Goal: Information Seeking & Learning: Learn about a topic

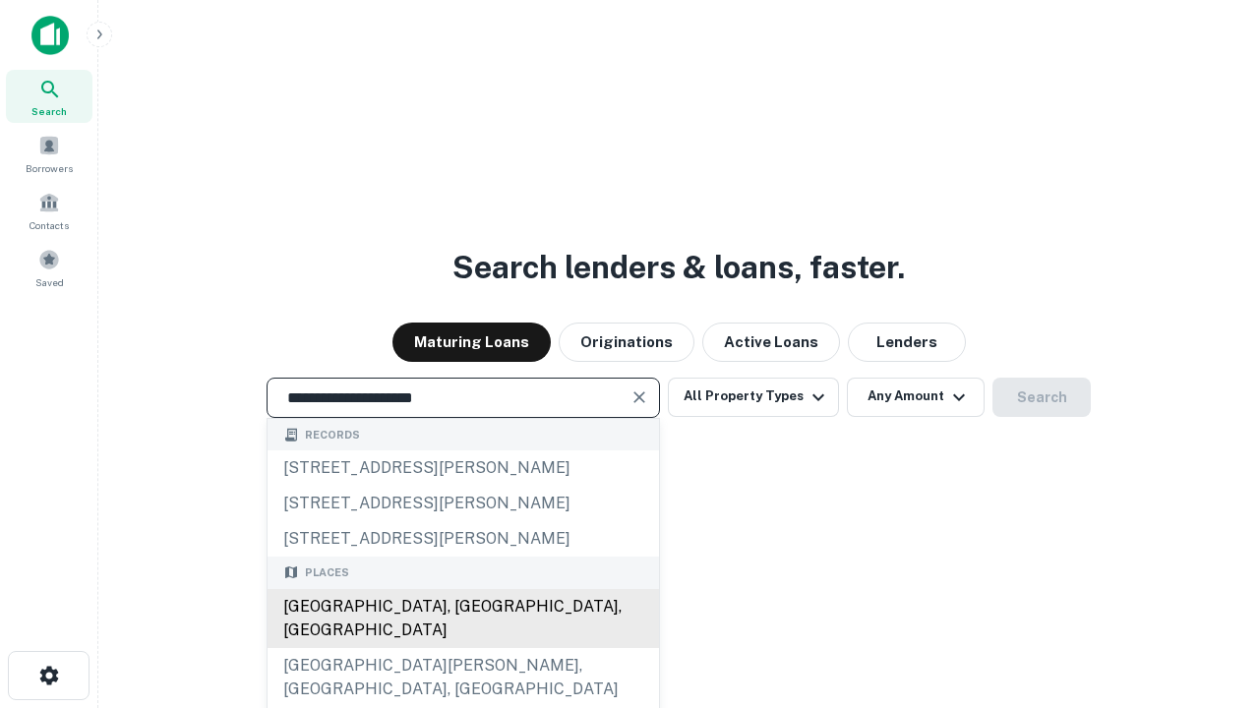
click at [462, 648] on div "[GEOGRAPHIC_DATA], [GEOGRAPHIC_DATA], [GEOGRAPHIC_DATA]" at bounding box center [464, 618] width 392 height 59
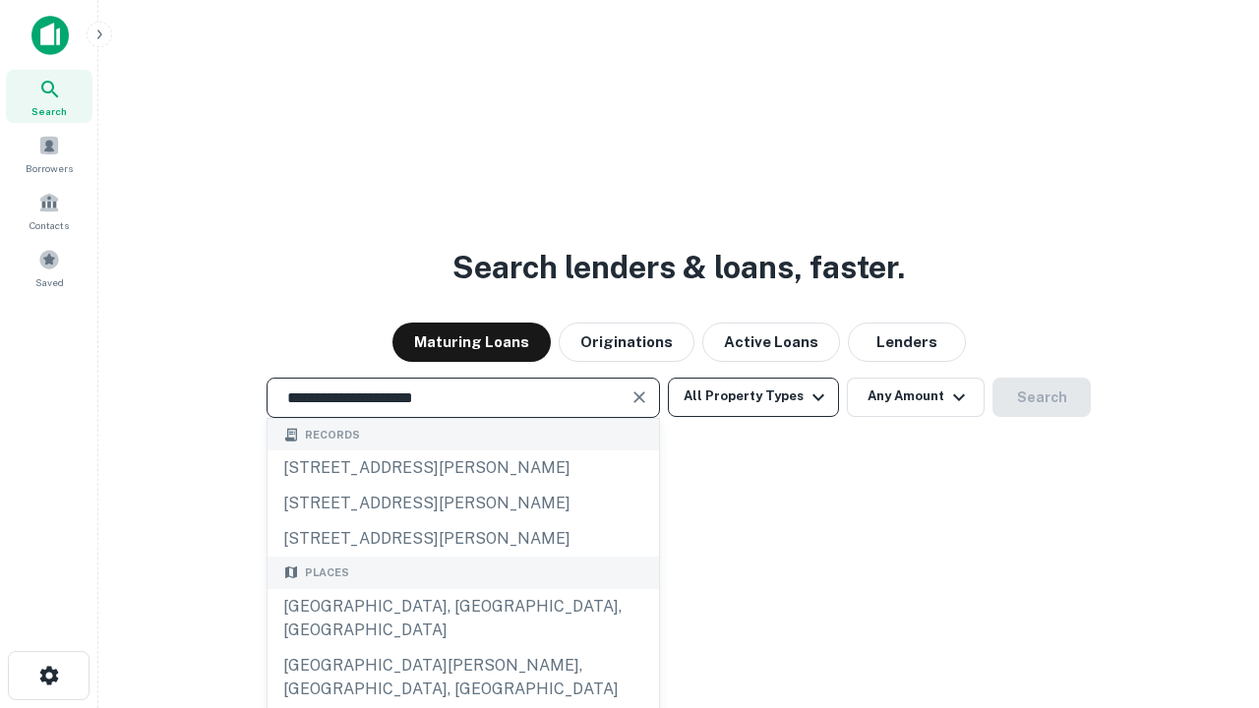
click at [754, 396] on button "All Property Types" at bounding box center [753, 397] width 171 height 39
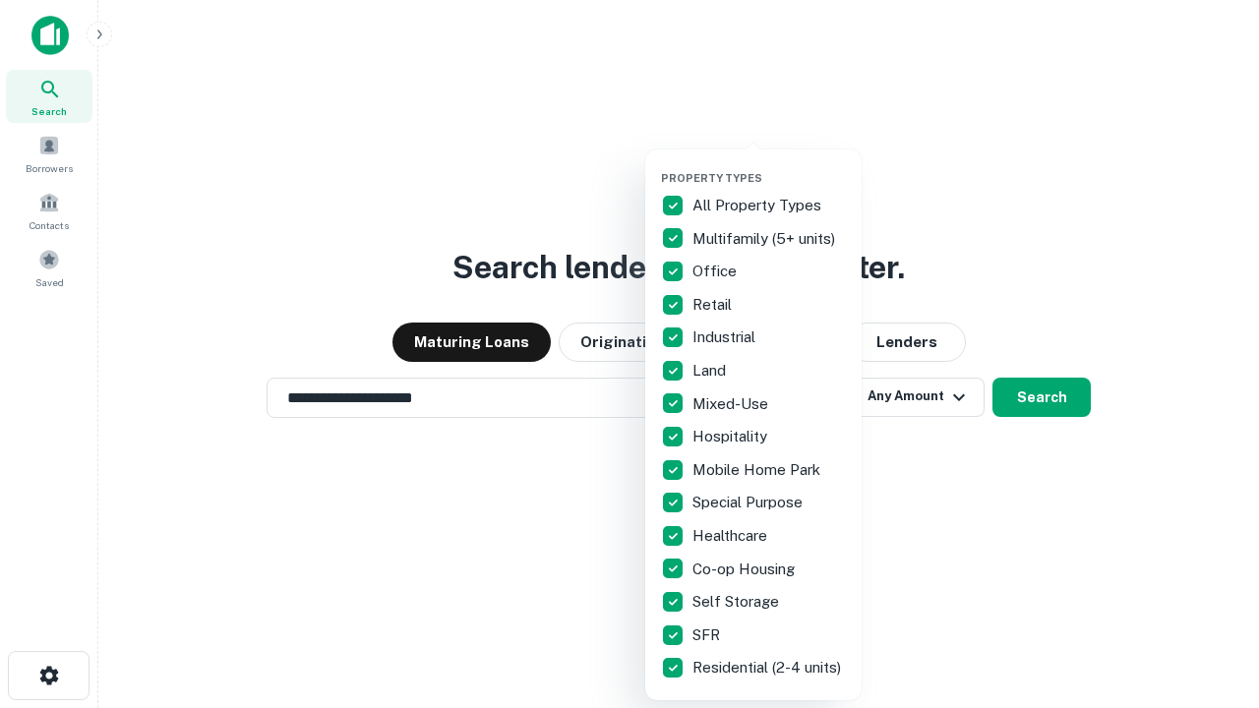
type input "**********"
click at [769, 165] on button "button" at bounding box center [769, 165] width 216 height 1
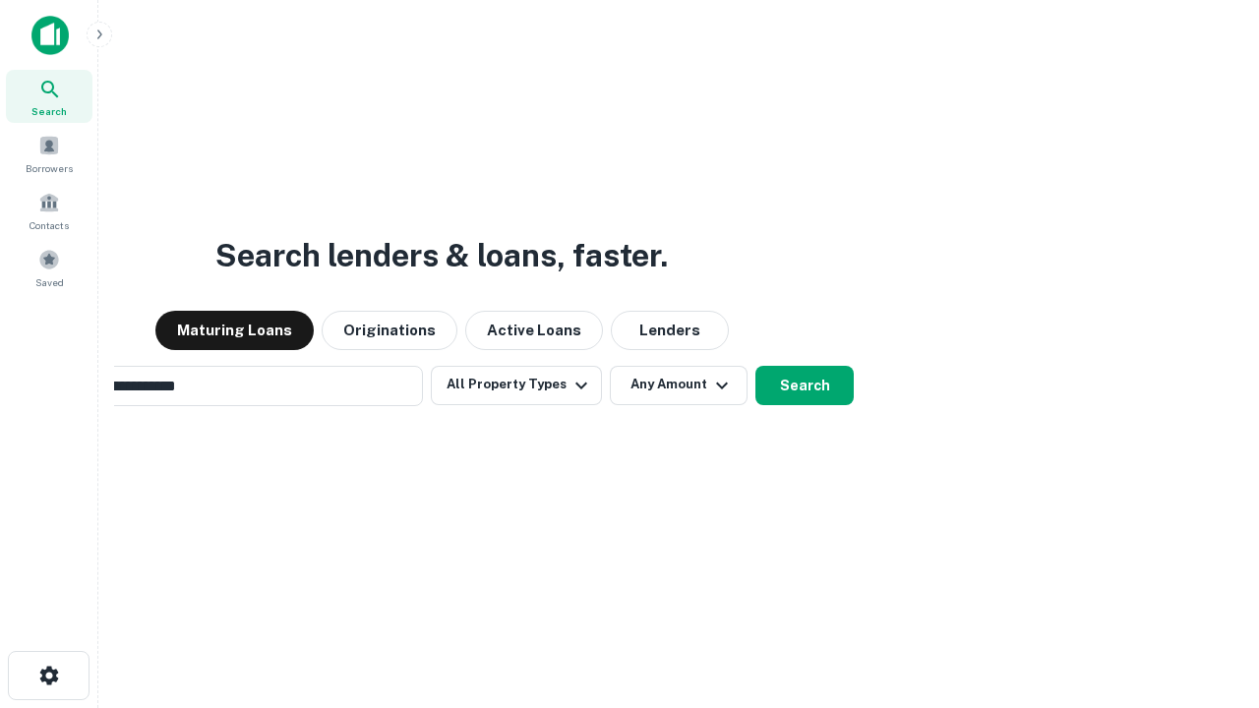
scroll to position [30, 0]
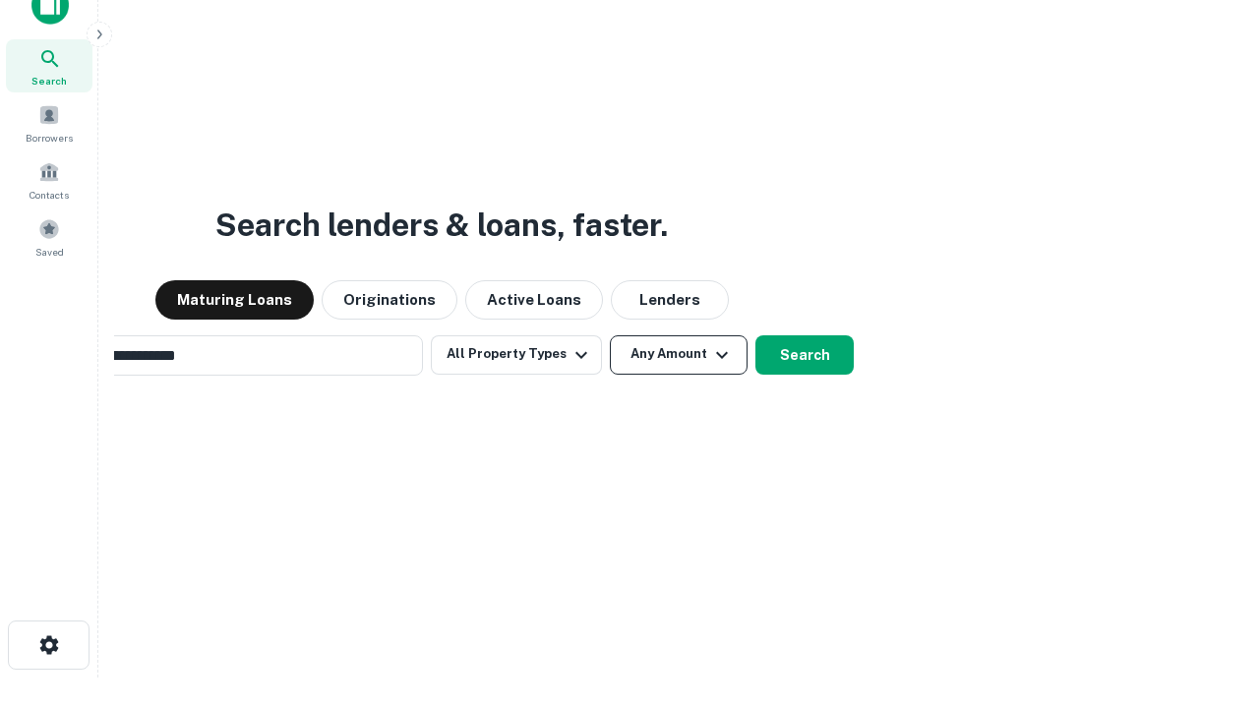
click at [610, 335] on button "Any Amount" at bounding box center [679, 354] width 138 height 39
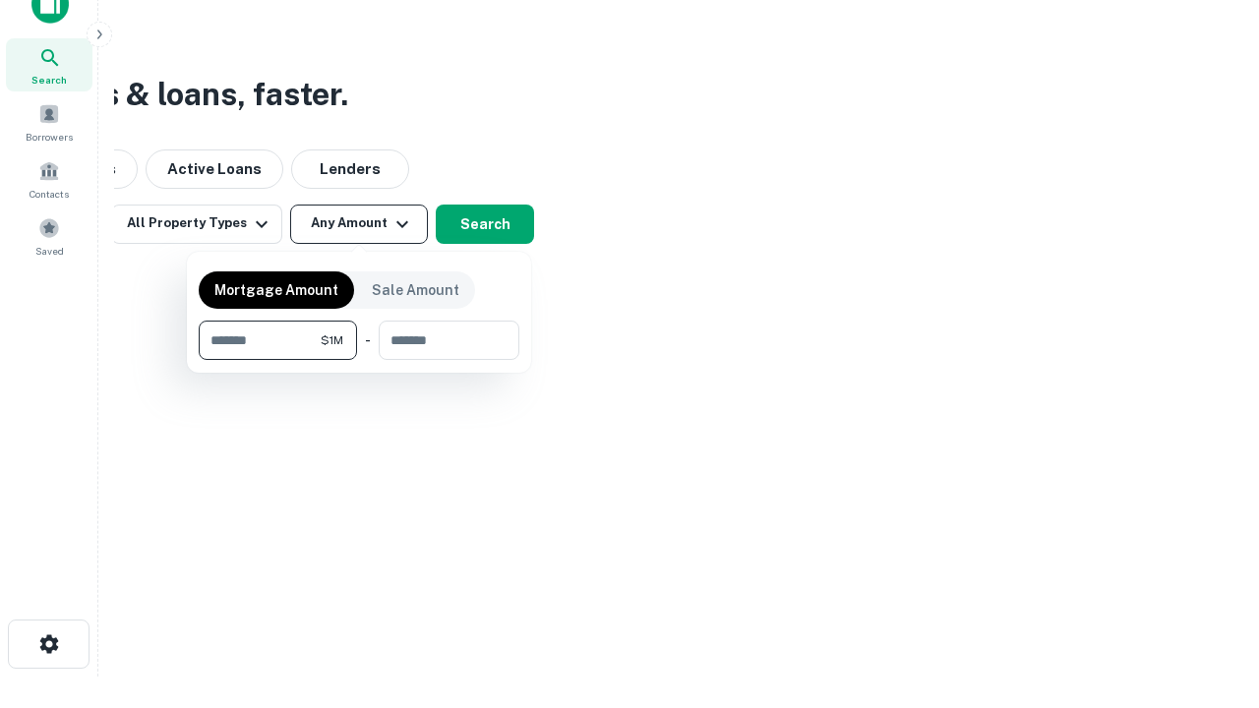
type input "*******"
click at [359, 360] on button "button" at bounding box center [359, 360] width 321 height 1
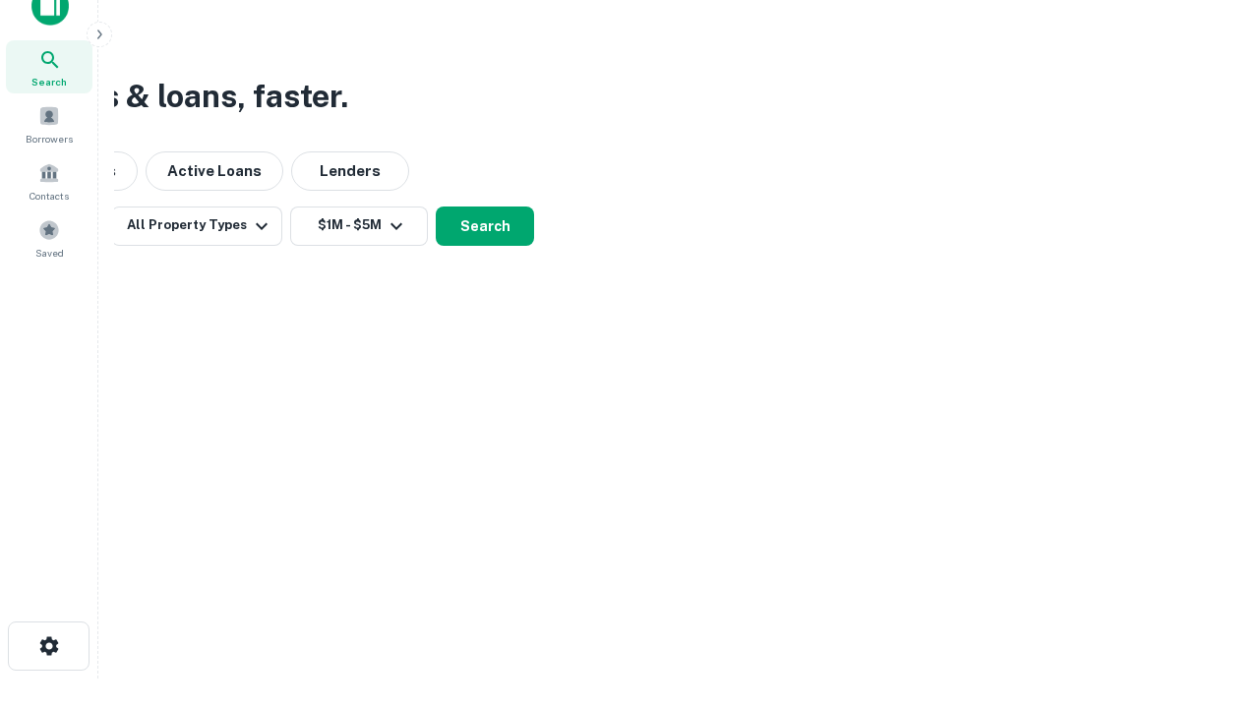
scroll to position [12, 363]
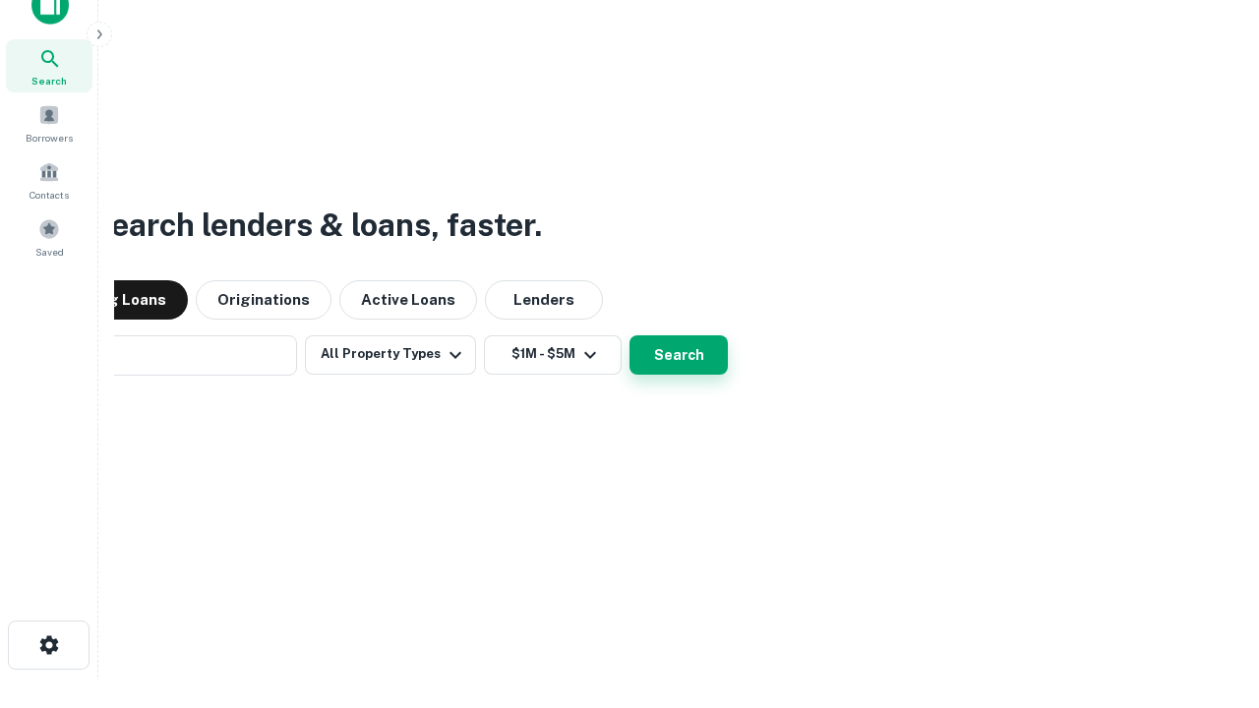
click at [630, 335] on button "Search" at bounding box center [679, 354] width 98 height 39
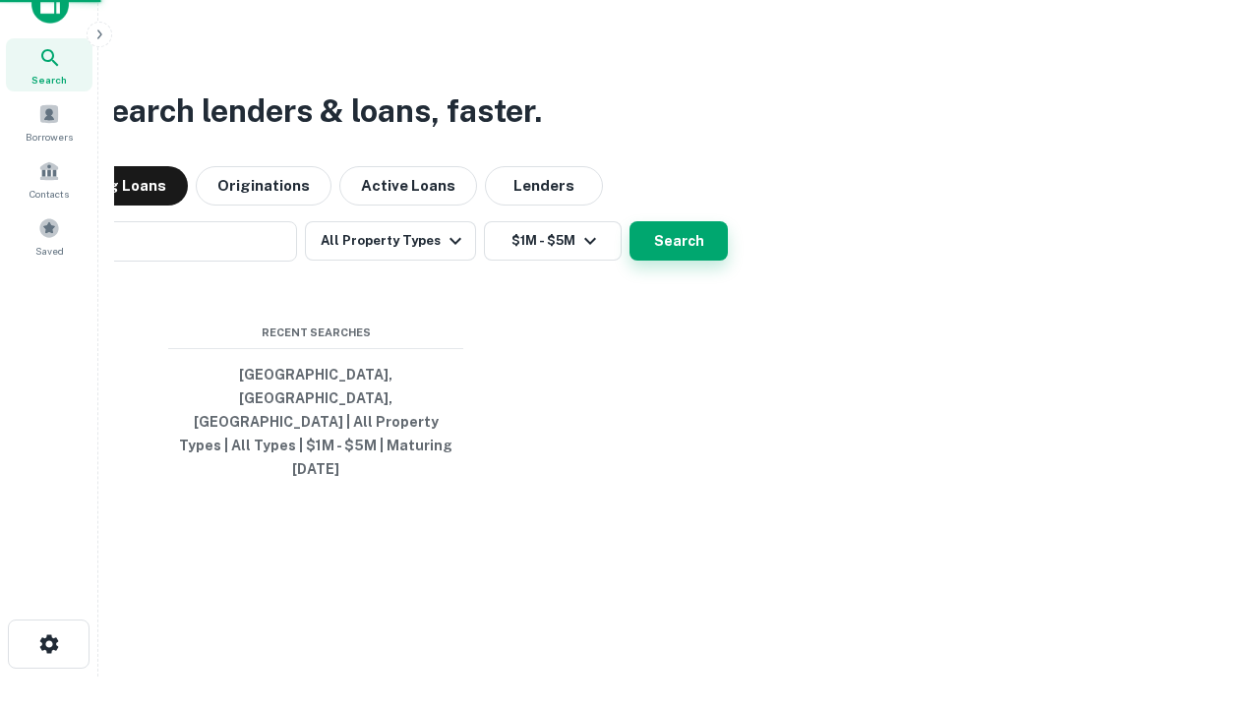
scroll to position [52, 557]
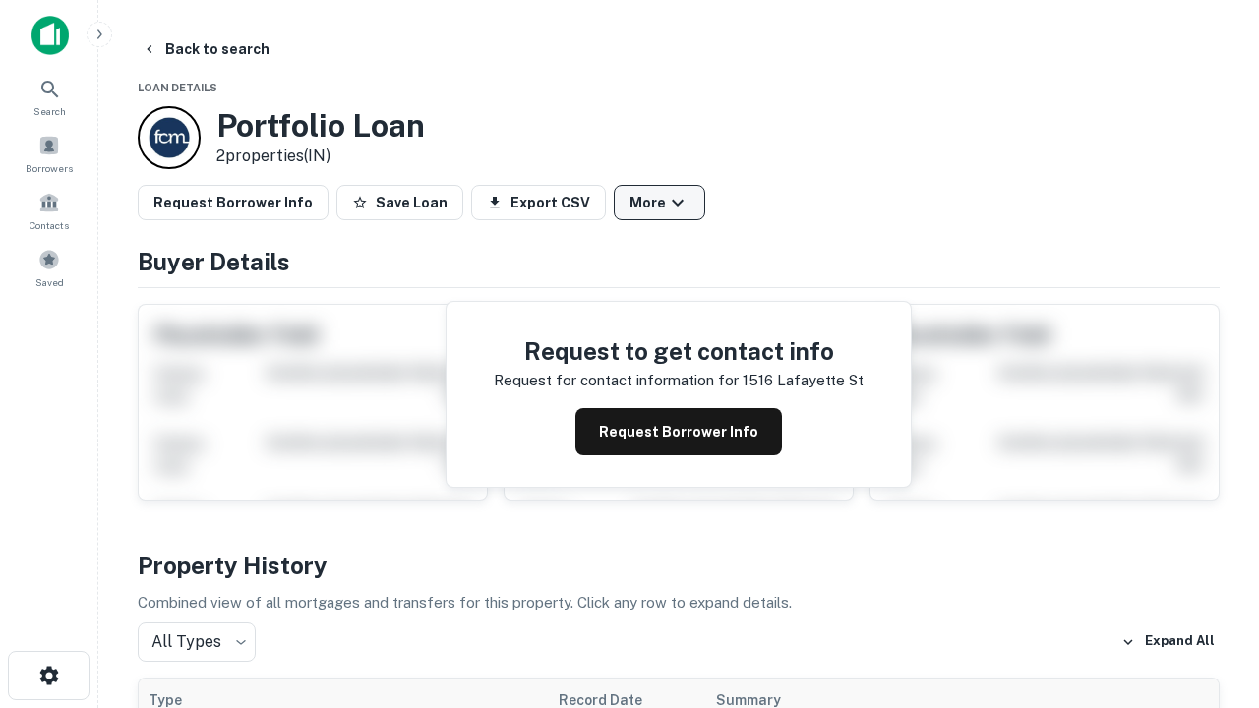
click at [659, 203] on button "More" at bounding box center [659, 202] width 91 height 35
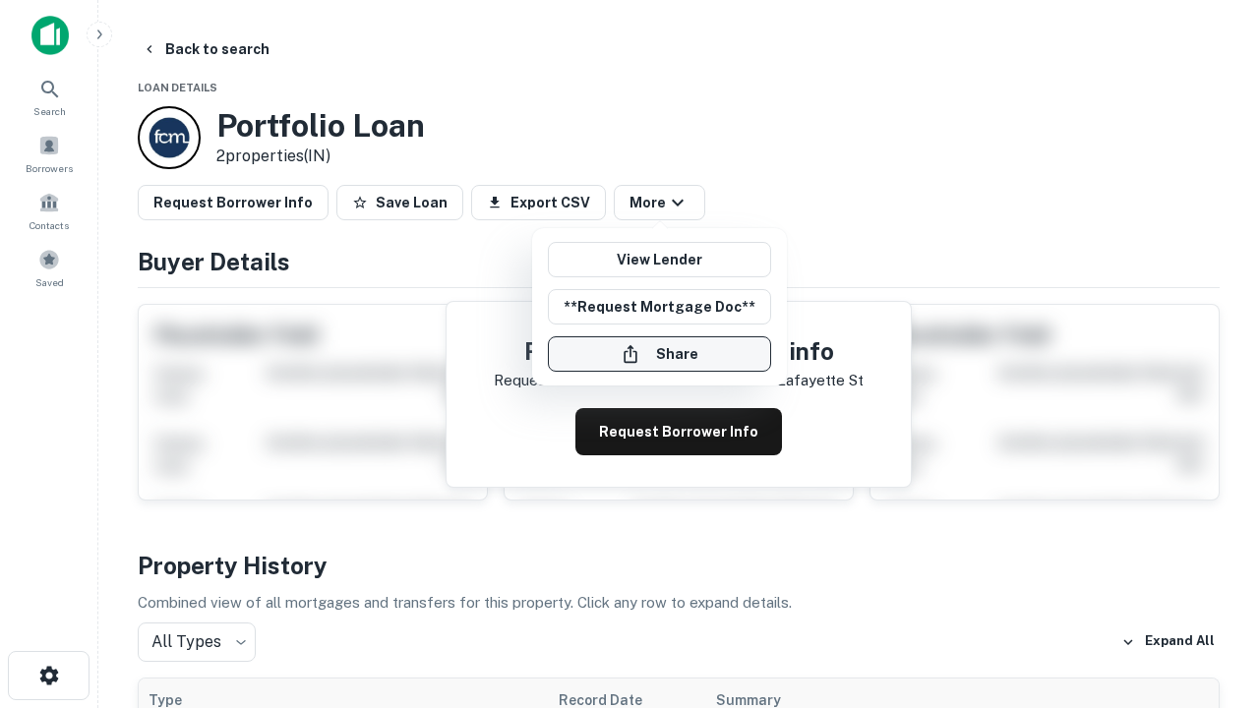
click at [659, 354] on button "Share" at bounding box center [659, 353] width 223 height 35
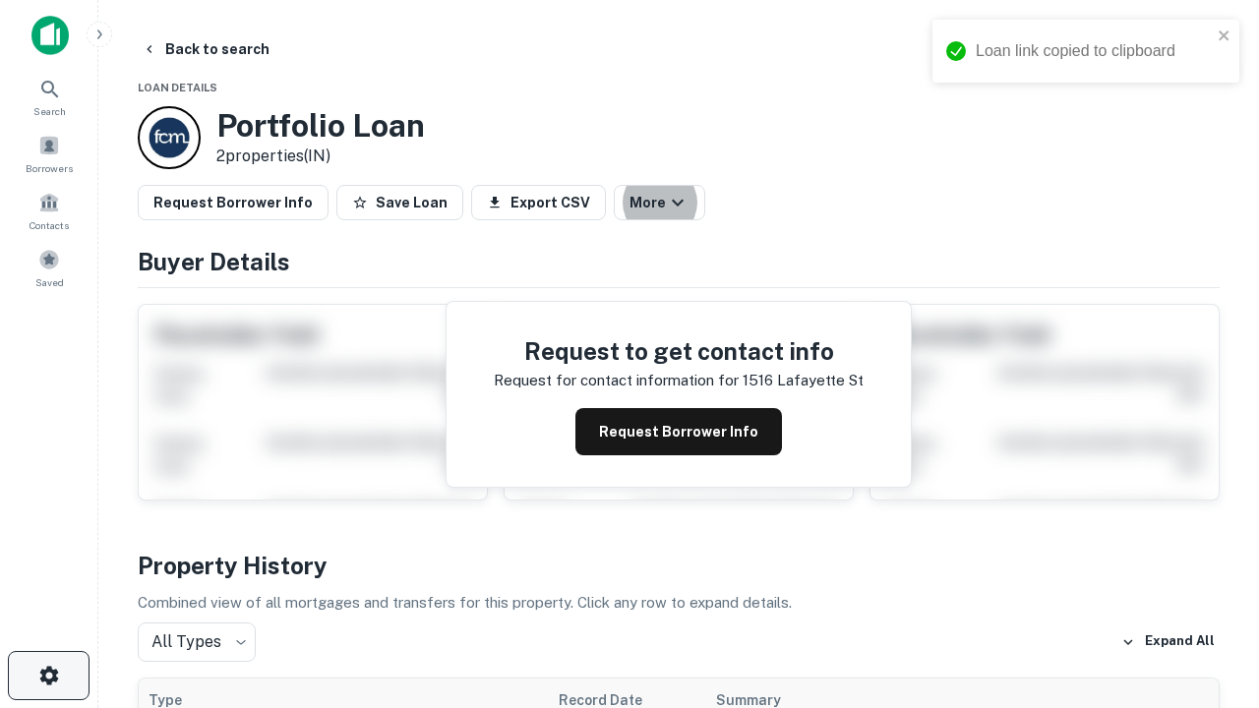
click at [48, 676] on icon "button" at bounding box center [49, 676] width 24 height 24
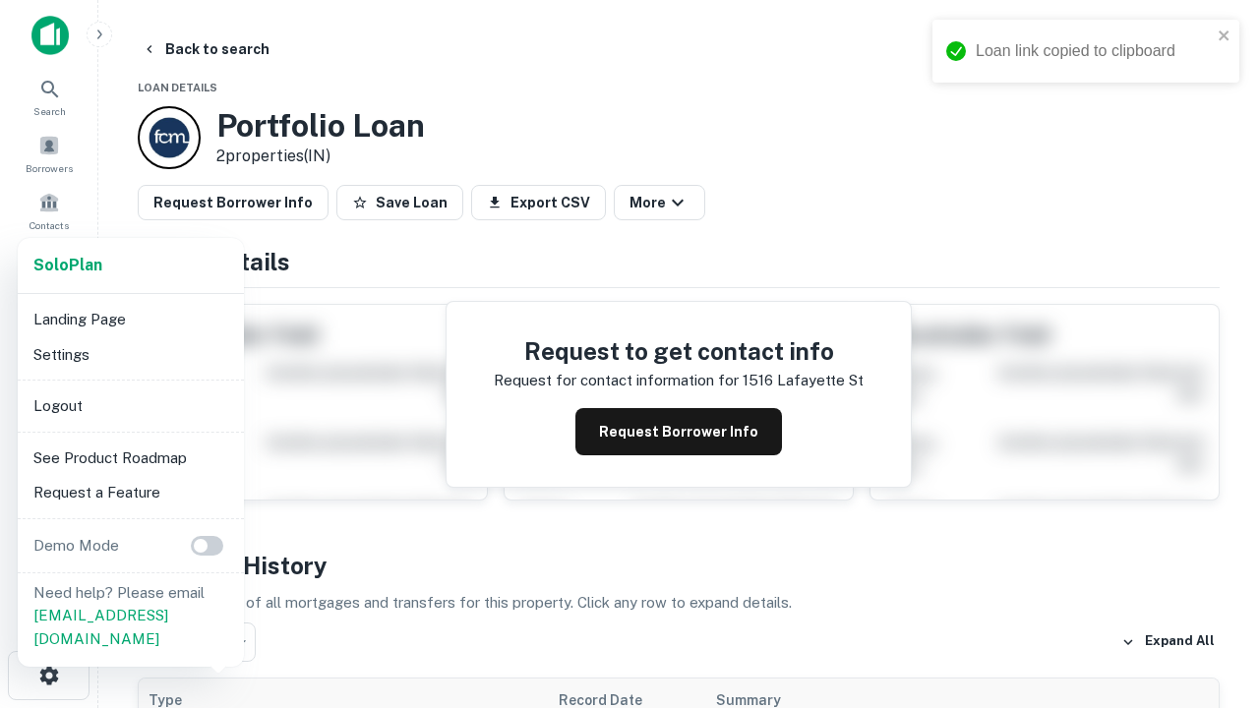
click at [130, 405] on li "Logout" at bounding box center [131, 406] width 211 height 35
